Goal: Task Accomplishment & Management: Use online tool/utility

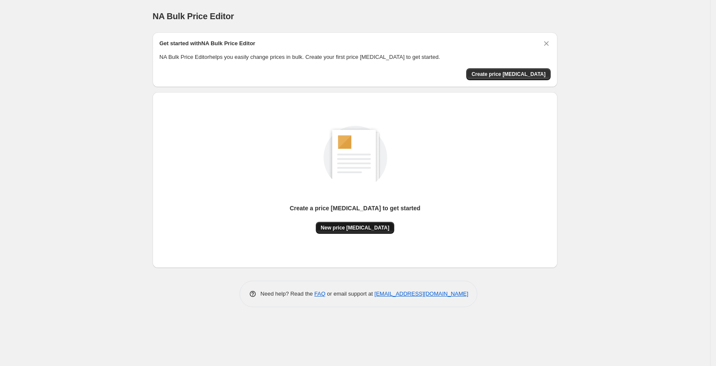
click at [347, 231] on span "New price [MEDICAL_DATA]" at bounding box center [355, 227] width 69 height 7
click at [346, 228] on span "New price [MEDICAL_DATA]" at bounding box center [355, 227] width 69 height 7
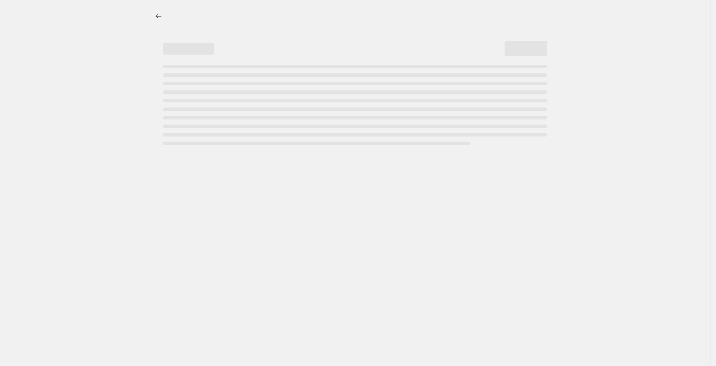
select select "percentage"
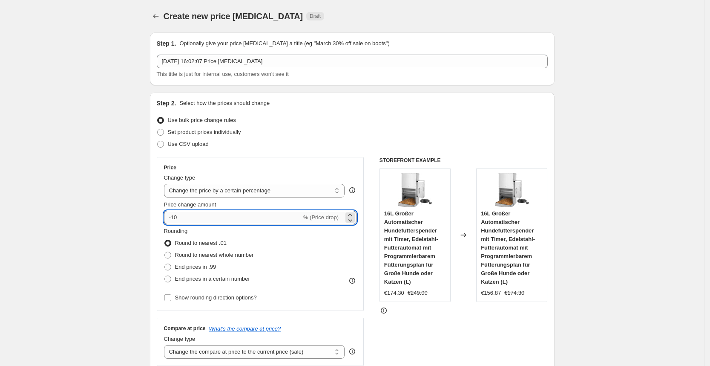
click at [244, 216] on input "-10" at bounding box center [233, 218] width 138 height 14
type input "-1"
type input "-25"
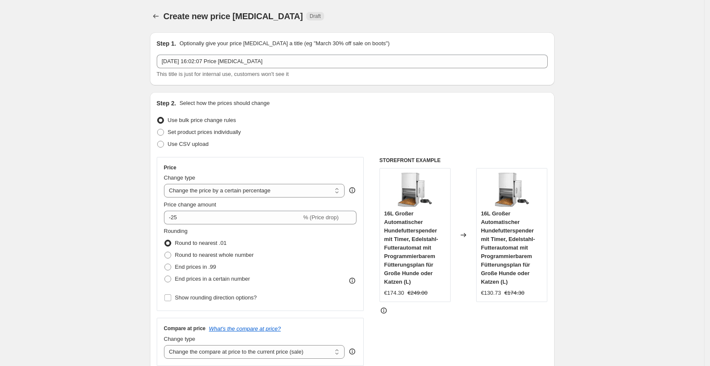
click at [326, 160] on div "Price Change type Change the price to a certain amount Change the price by a ce…" at bounding box center [261, 234] width 208 height 154
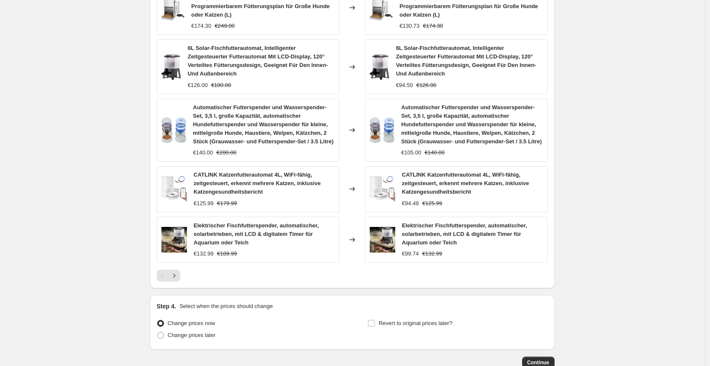
scroll to position [577, 0]
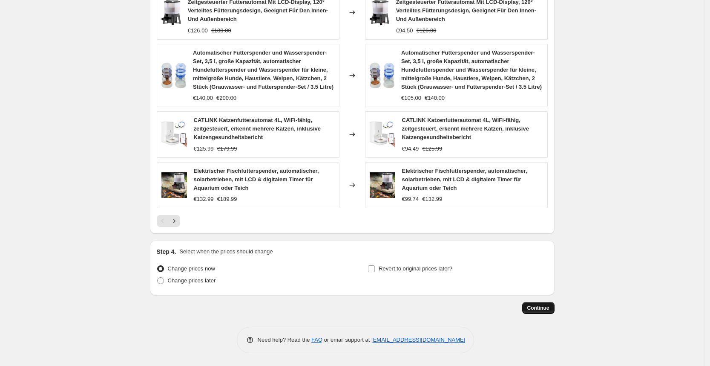
click at [542, 313] on button "Continue" at bounding box center [538, 308] width 32 height 12
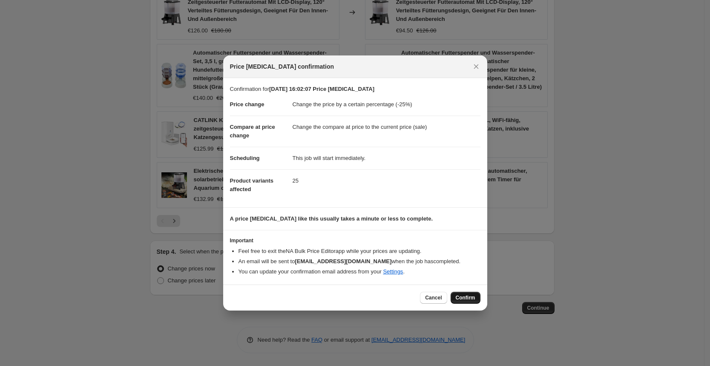
click at [463, 295] on span "Confirm" at bounding box center [466, 297] width 20 height 7
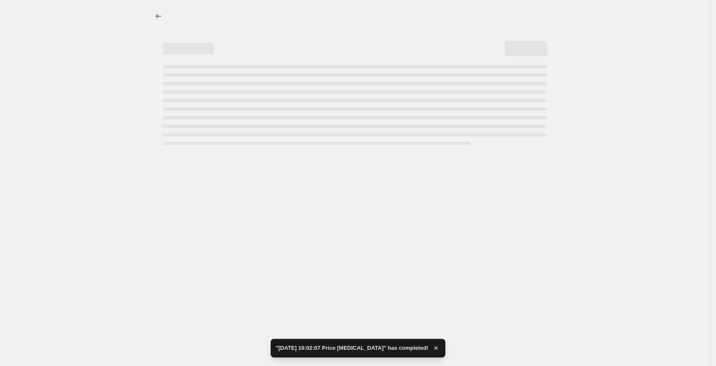
select select "percentage"
